Goal: Find specific page/section: Find specific page/section

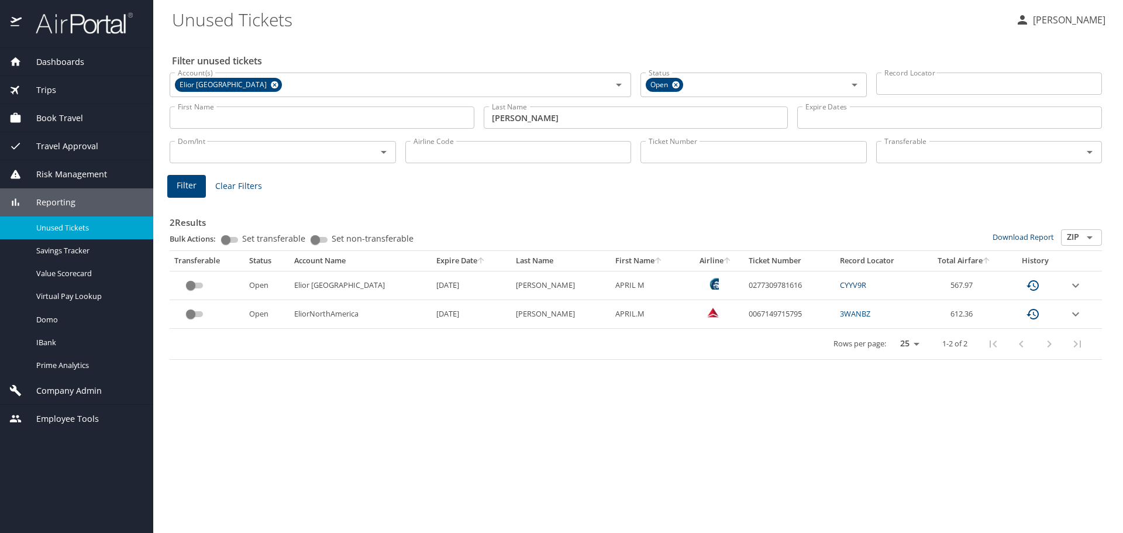
click at [59, 60] on span "Dashboards" at bounding box center [53, 62] width 63 height 13
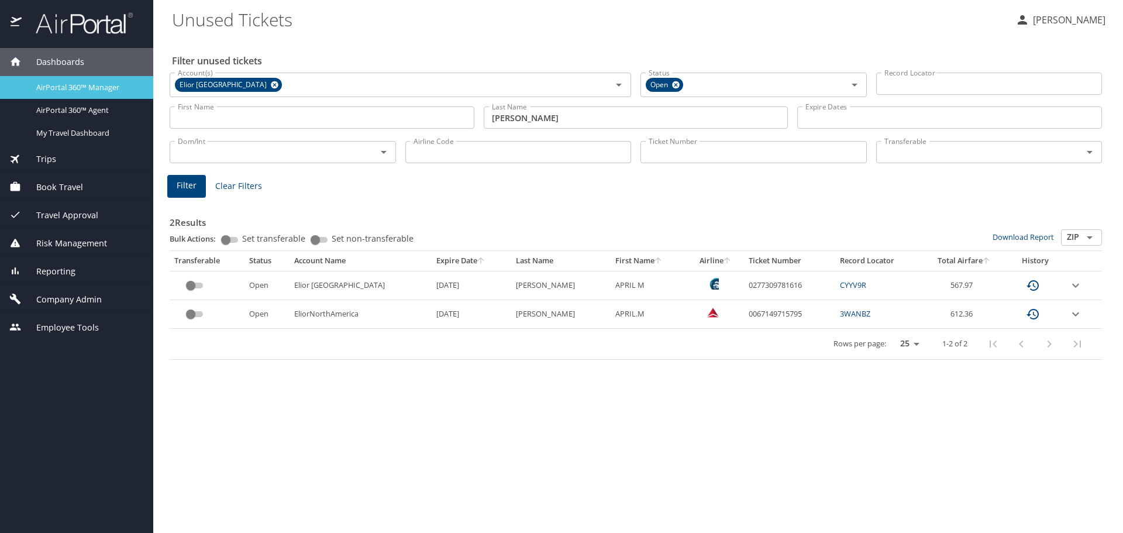
click at [63, 84] on span "AirPortal 360™ Manager" at bounding box center [87, 87] width 103 height 11
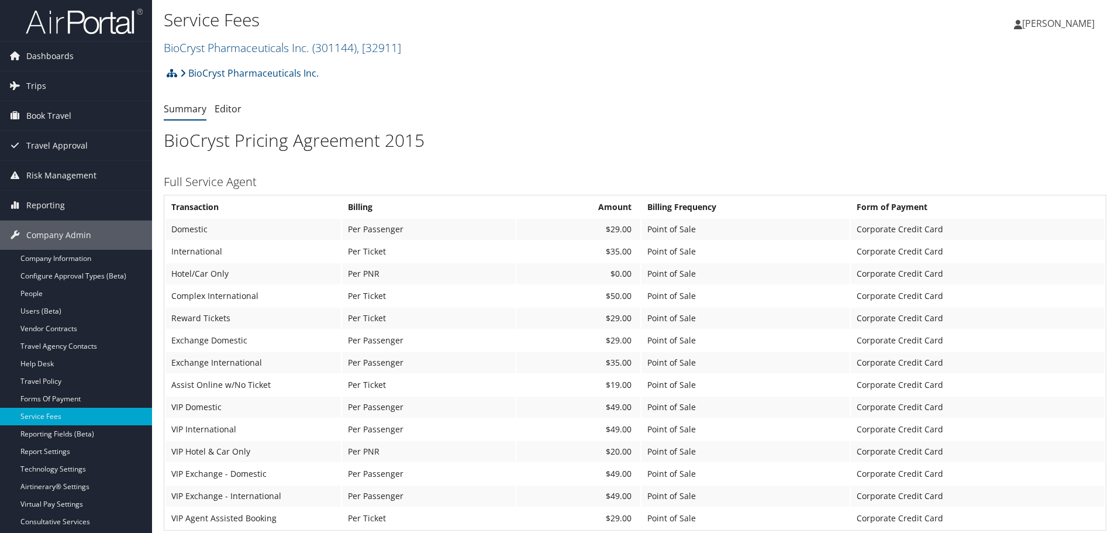
scroll to position [468, 0]
